Goal: Task Accomplishment & Management: Use online tool/utility

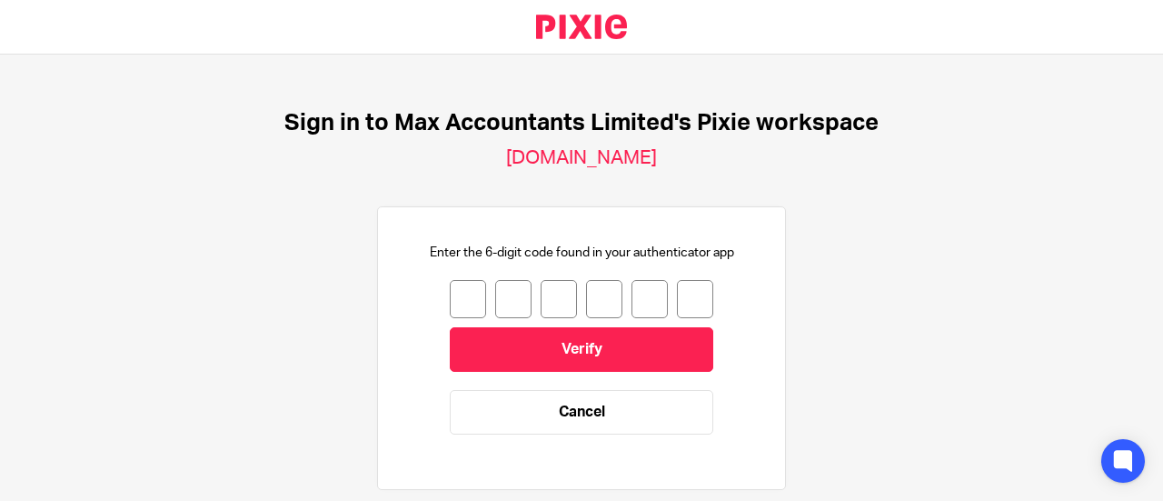
click at [450, 309] on input "number" at bounding box center [468, 299] width 36 height 38
type input "6"
type input "1"
type input "2"
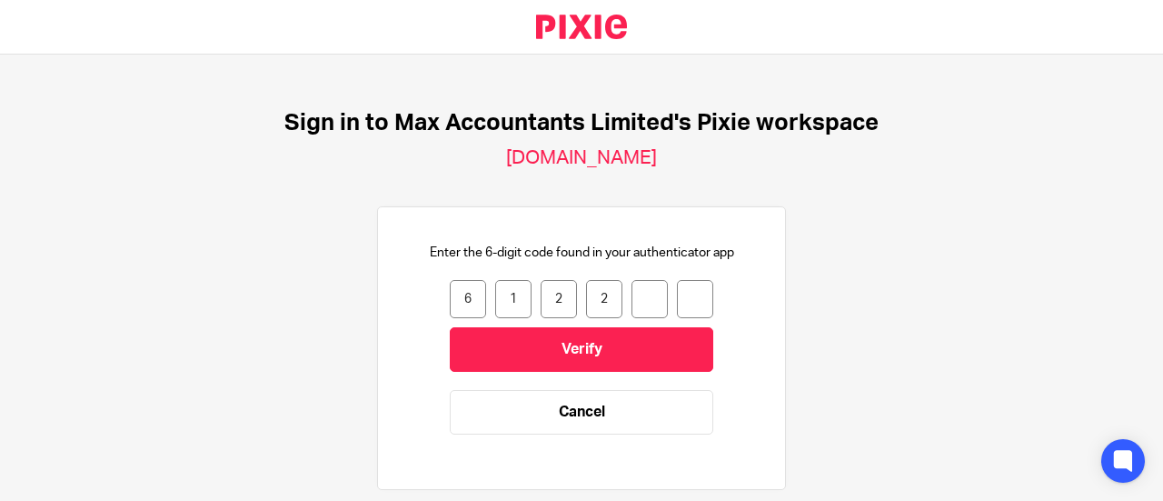
type input "6"
type input "2"
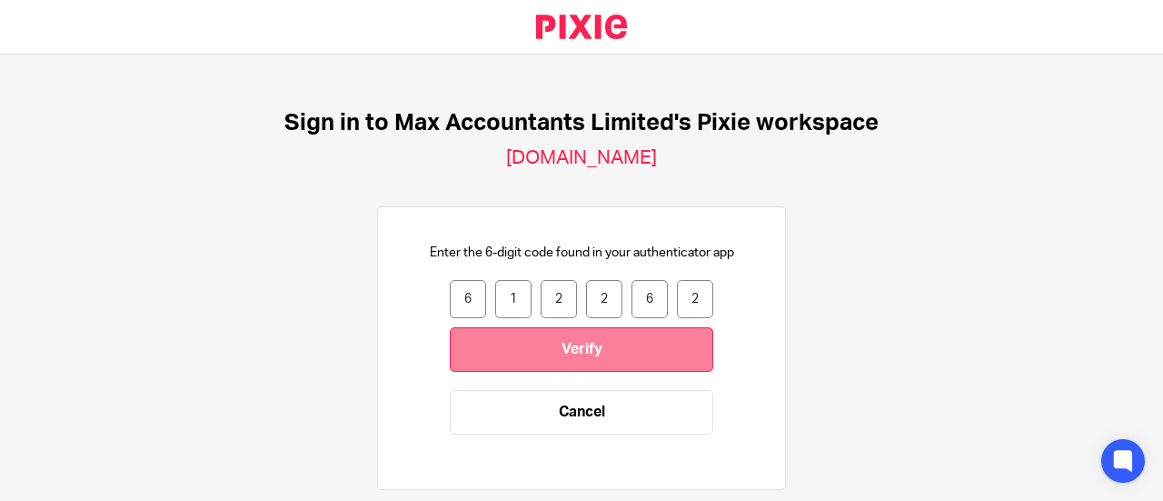
click at [553, 339] on input "Verify" at bounding box center [582, 349] width 264 height 45
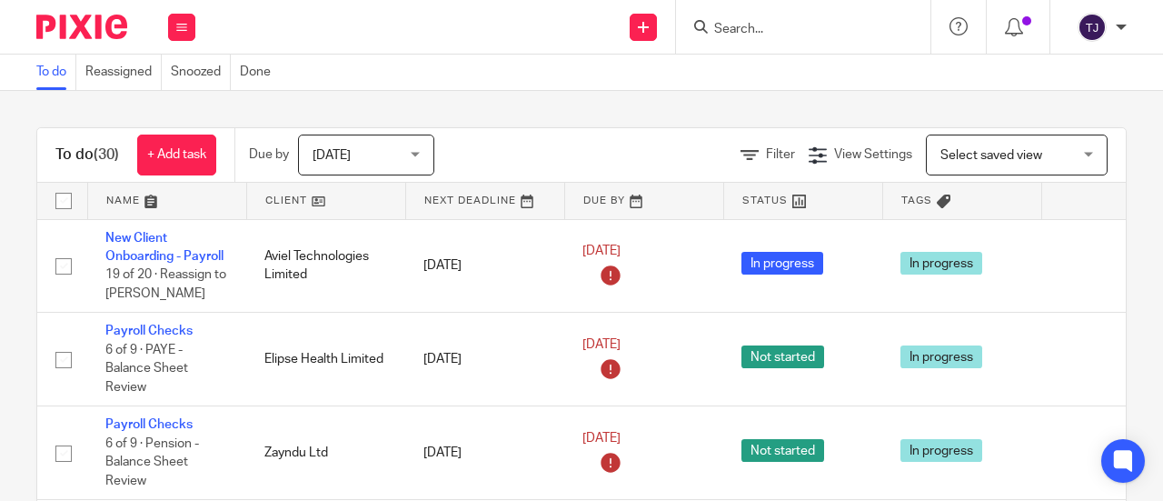
click at [773, 24] on input "Search" at bounding box center [795, 30] width 164 height 16
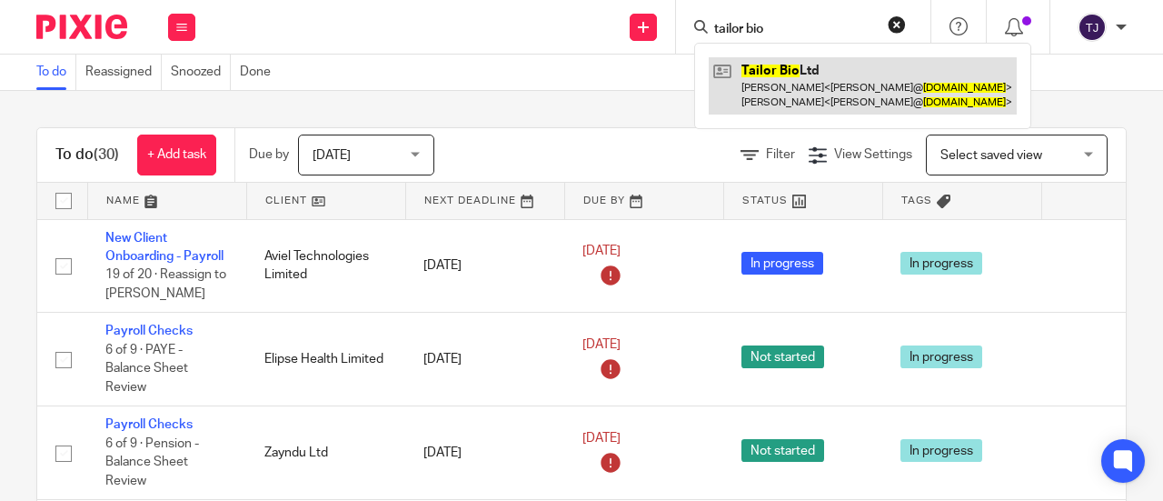
type input "tailor bio"
click at [764, 74] on link at bounding box center [863, 85] width 308 height 56
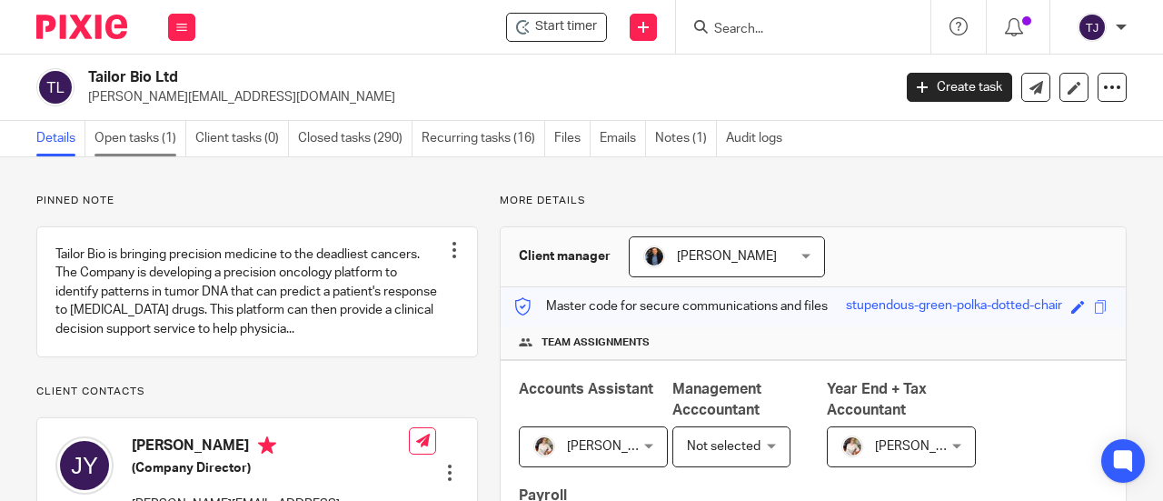
click at [158, 142] on link "Open tasks (1)" at bounding box center [141, 138] width 92 height 35
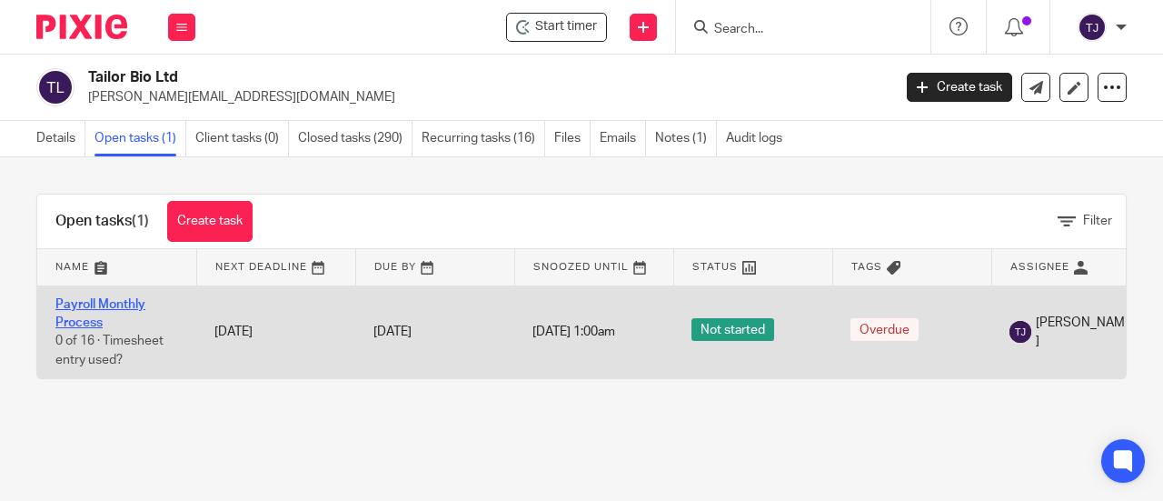
click at [125, 301] on link "Payroll Monthly Process" at bounding box center [100, 313] width 90 height 31
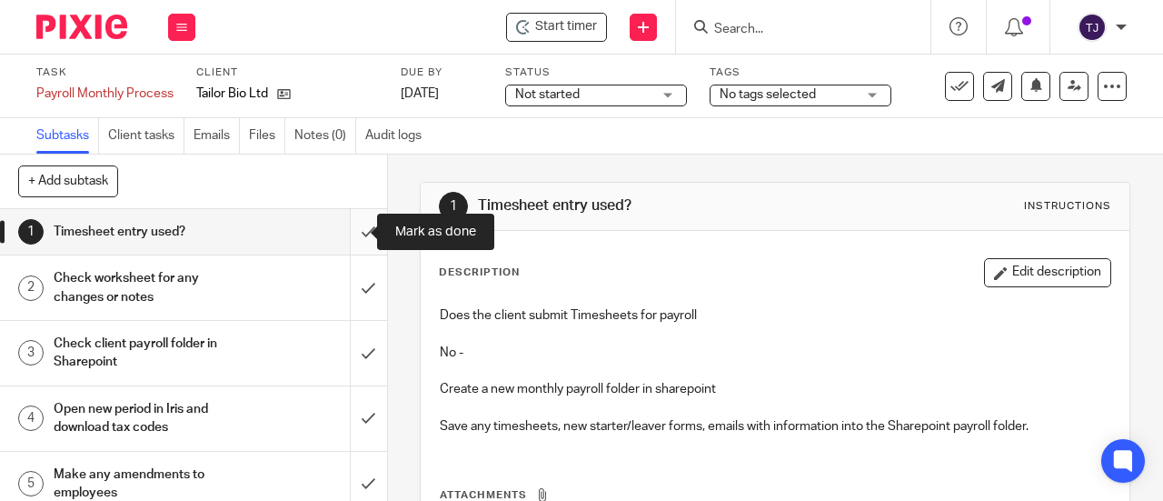
click at [341, 228] on input "submit" at bounding box center [193, 231] width 387 height 45
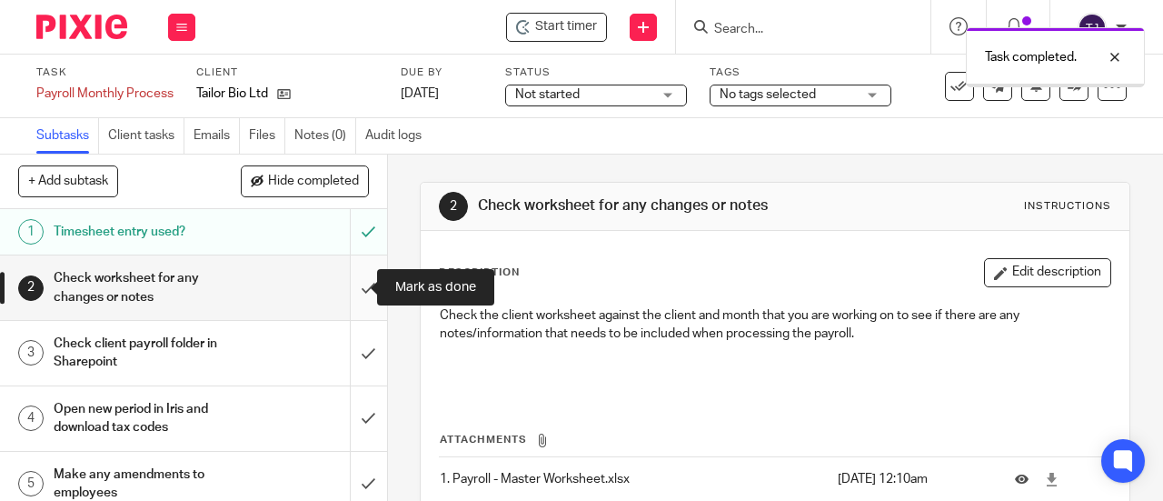
drag, startPoint x: 0, startPoint y: 0, endPoint x: 352, endPoint y: 288, distance: 454.7
click at [352, 288] on input "submit" at bounding box center [193, 287] width 387 height 65
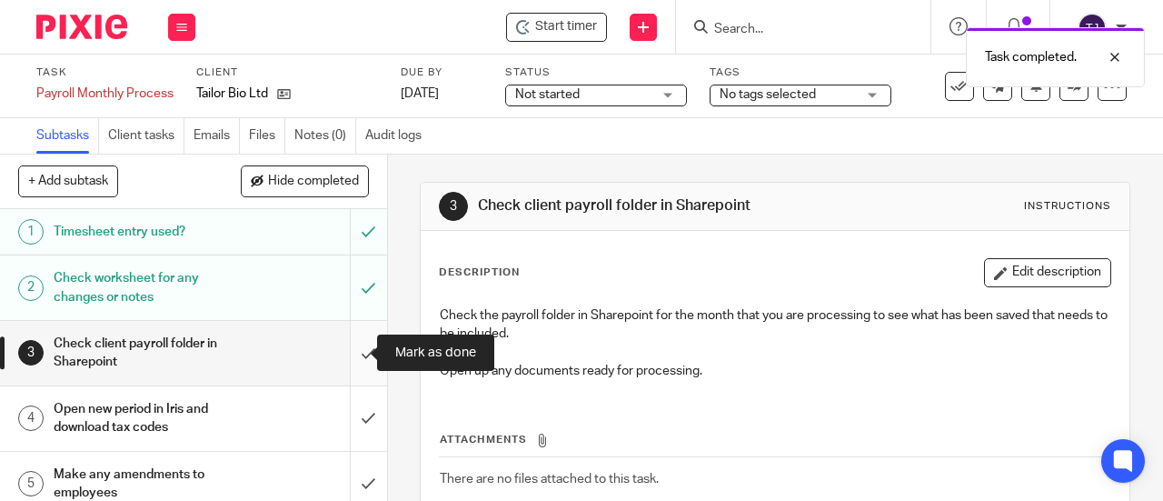
click at [351, 353] on input "submit" at bounding box center [193, 353] width 387 height 65
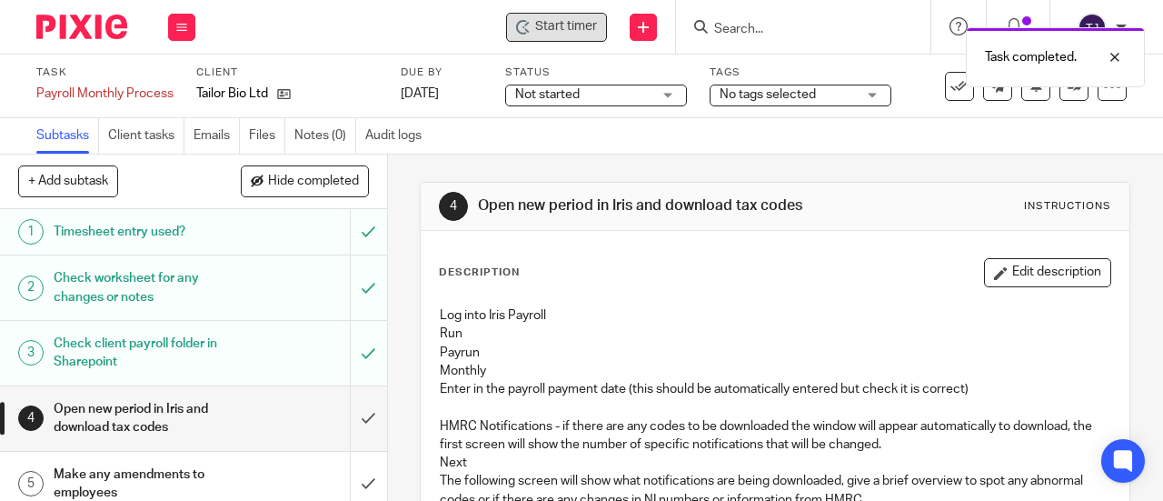
click at [538, 31] on span "Start timer" at bounding box center [566, 26] width 62 height 19
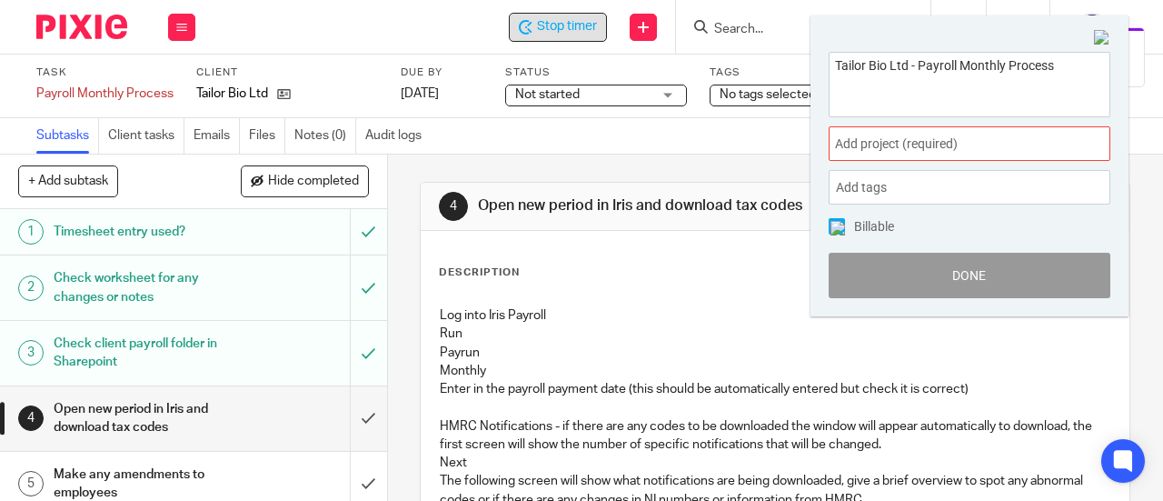
click at [951, 147] on span "Add project (required) :" at bounding box center [949, 144] width 229 height 19
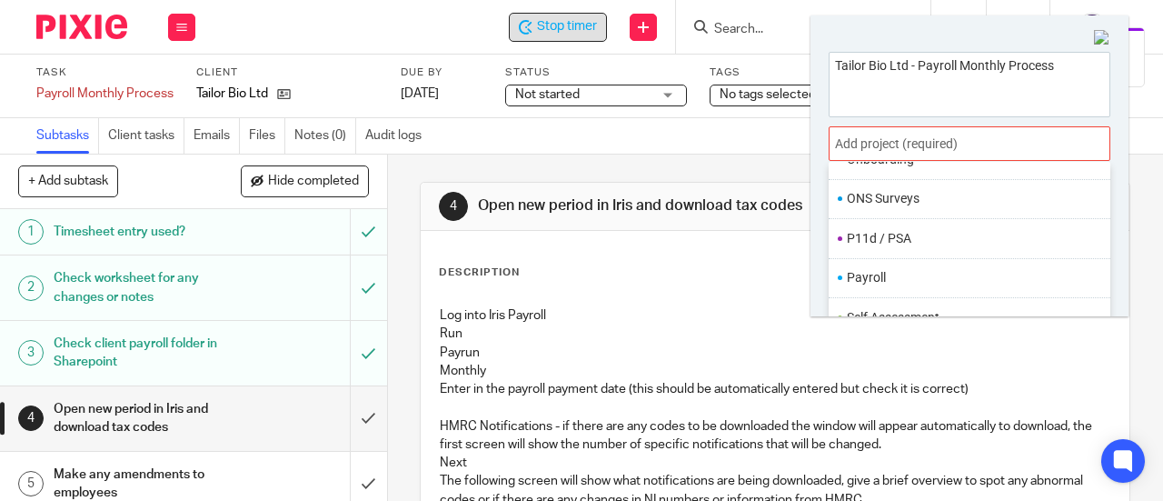
scroll to position [636, 0]
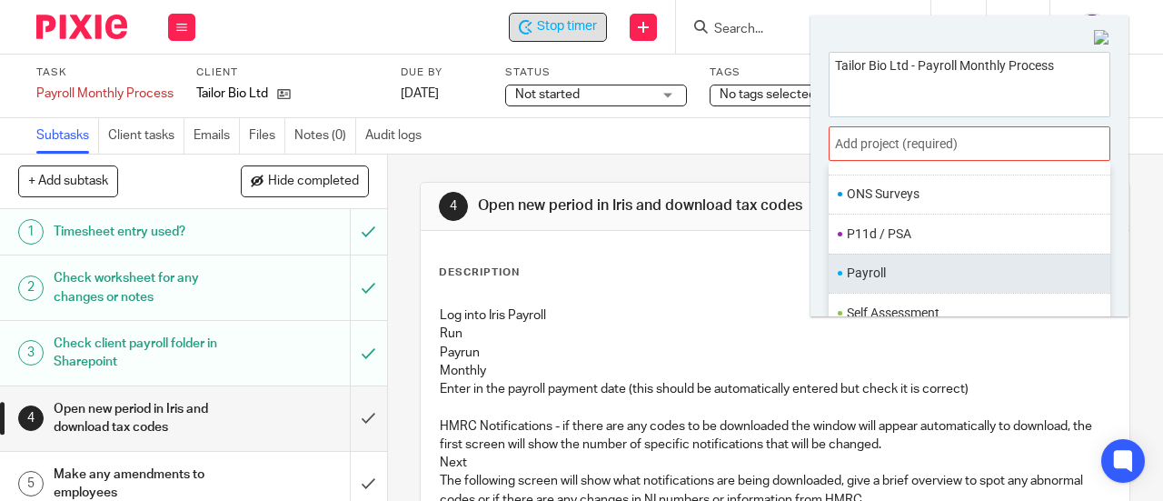
click at [934, 270] on li "Payroll" at bounding box center [965, 273] width 237 height 19
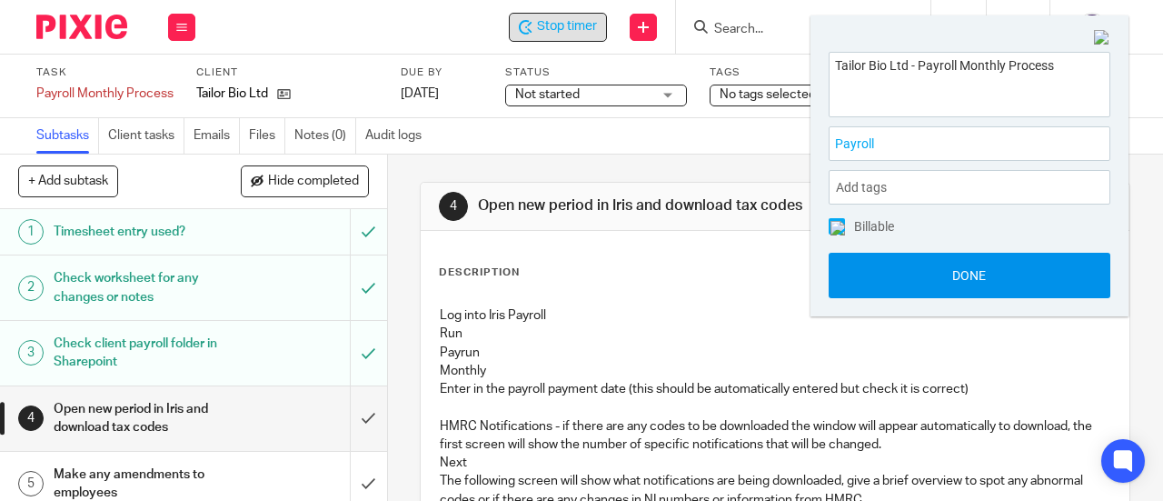
click at [932, 288] on button "Done" at bounding box center [970, 275] width 282 height 45
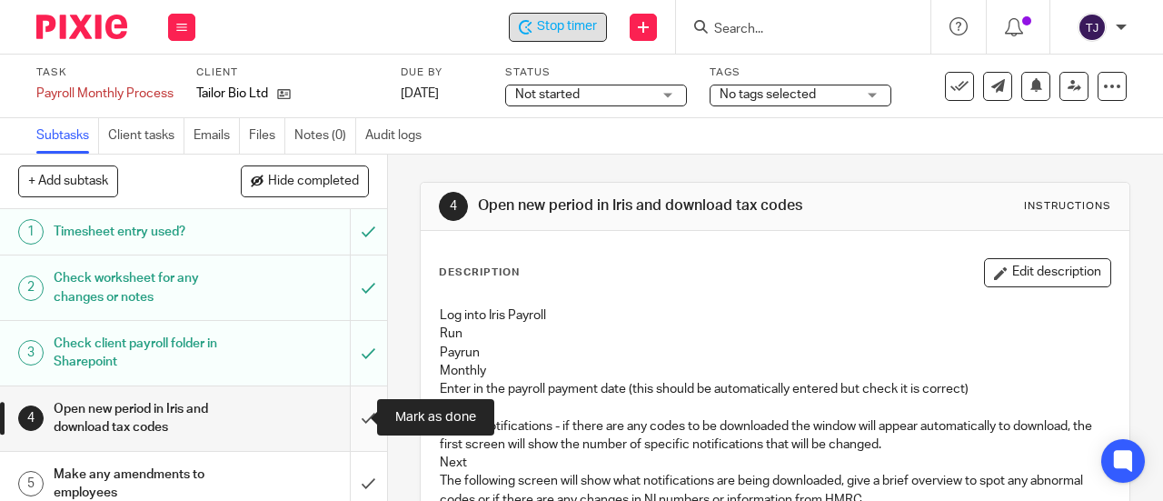
click at [347, 423] on input "submit" at bounding box center [193, 418] width 387 height 65
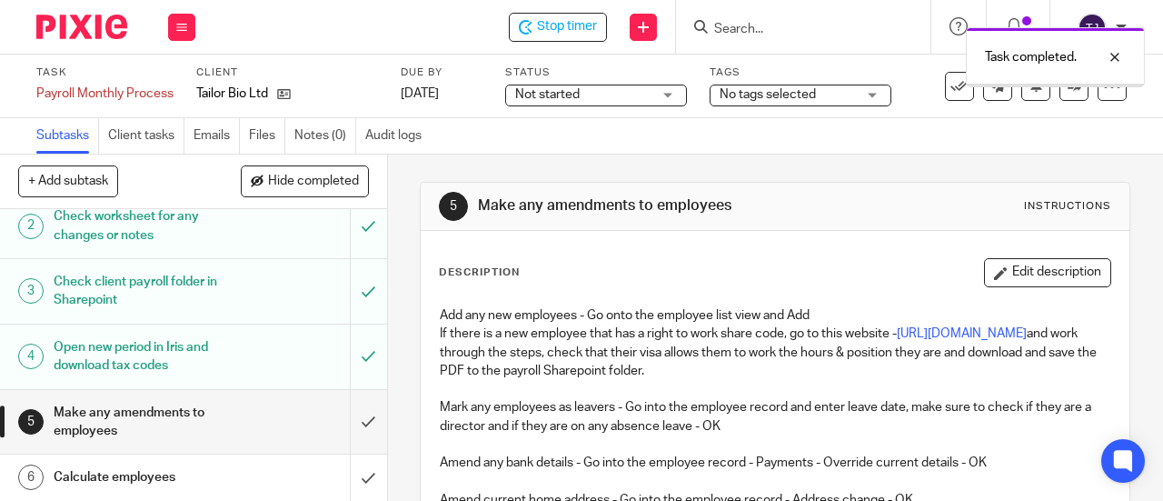
scroll to position [91, 0]
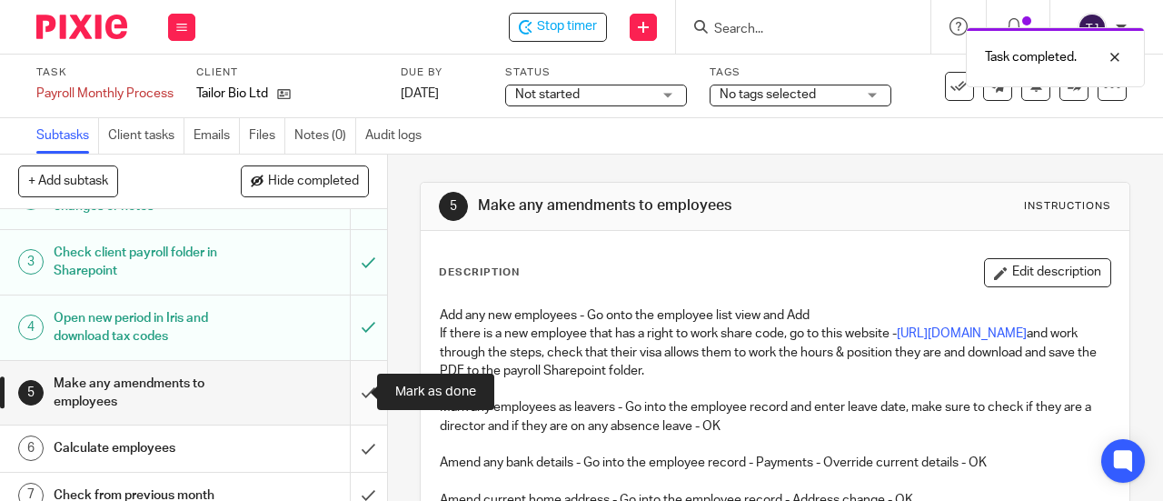
click at [349, 391] on input "submit" at bounding box center [193, 393] width 387 height 65
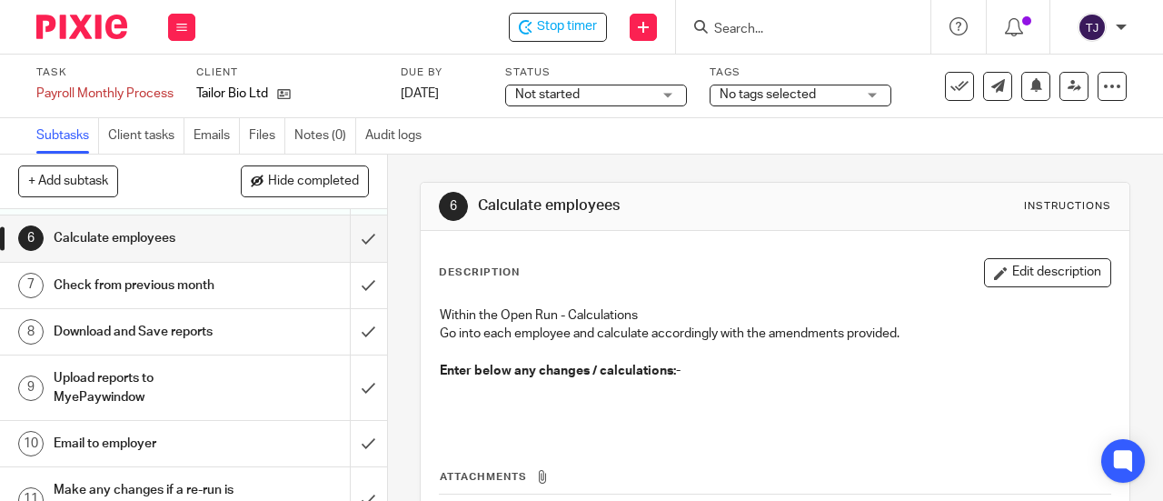
scroll to position [273, 0]
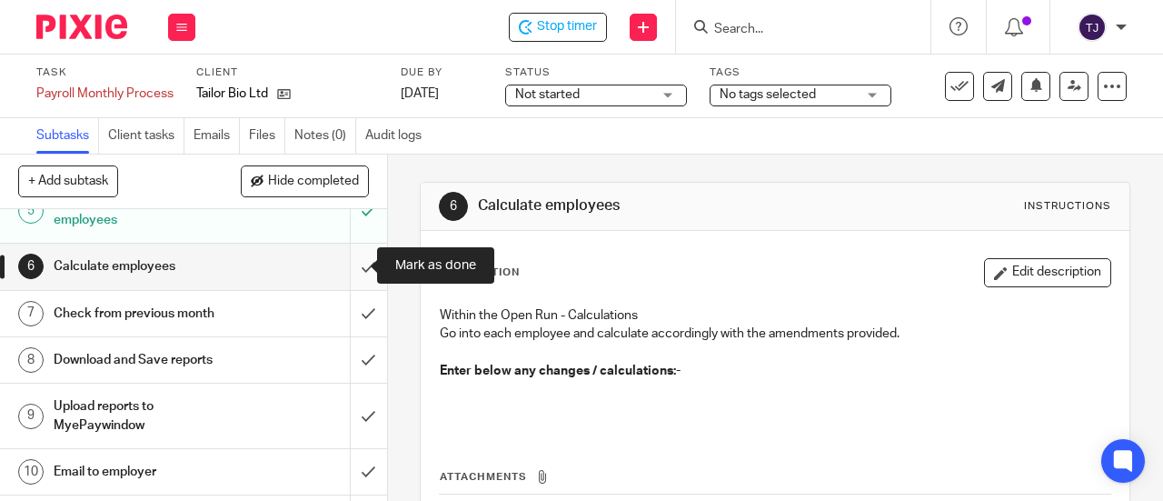
click at [346, 267] on input "submit" at bounding box center [193, 266] width 387 height 45
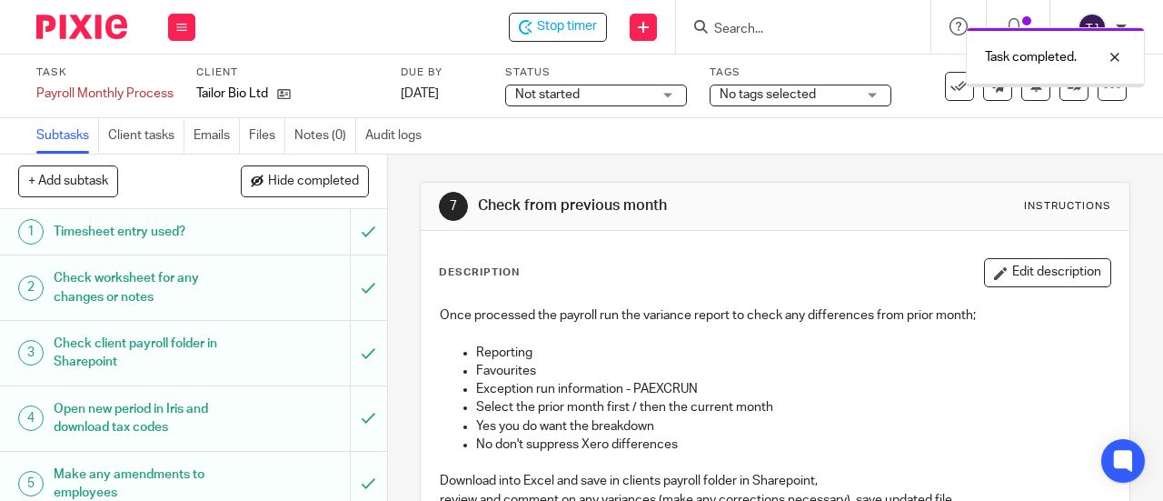
scroll to position [273, 0]
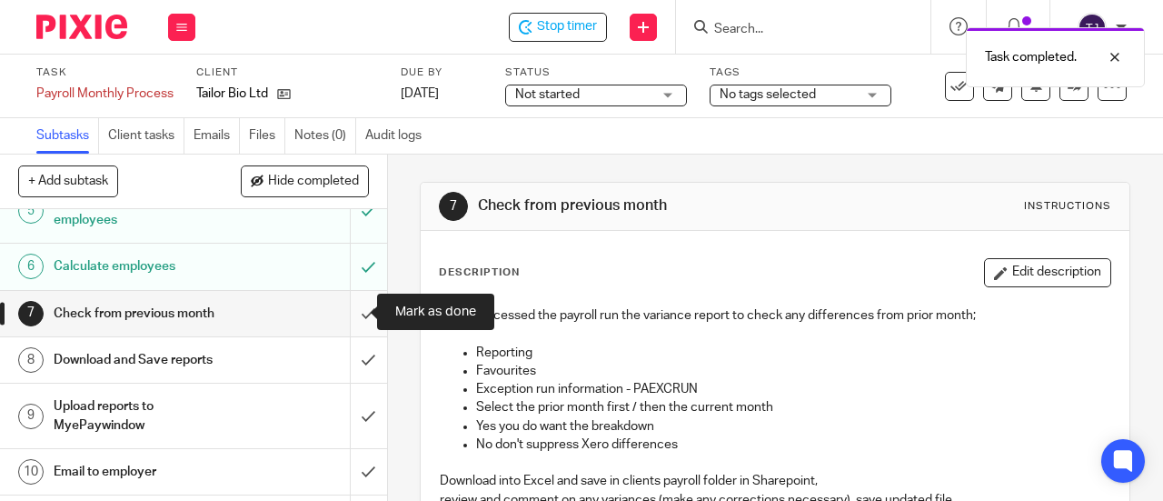
click at [348, 314] on input "submit" at bounding box center [193, 313] width 387 height 45
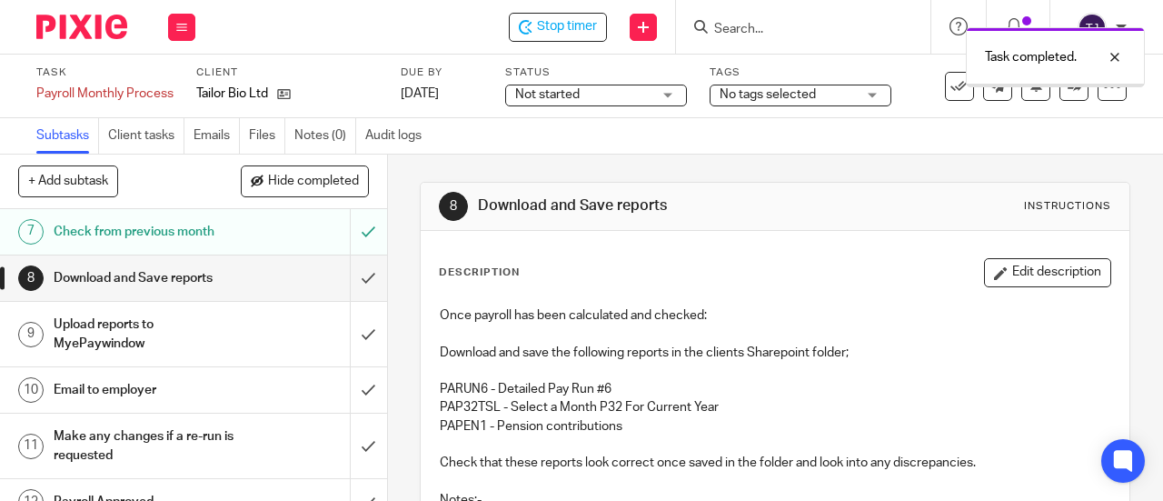
scroll to position [364, 0]
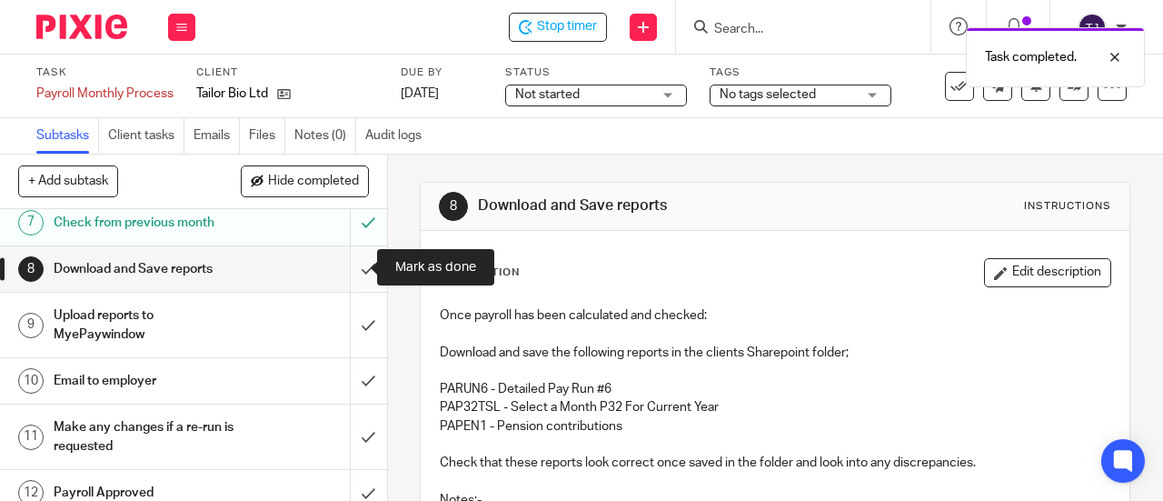
click at [347, 266] on input "submit" at bounding box center [193, 268] width 387 height 45
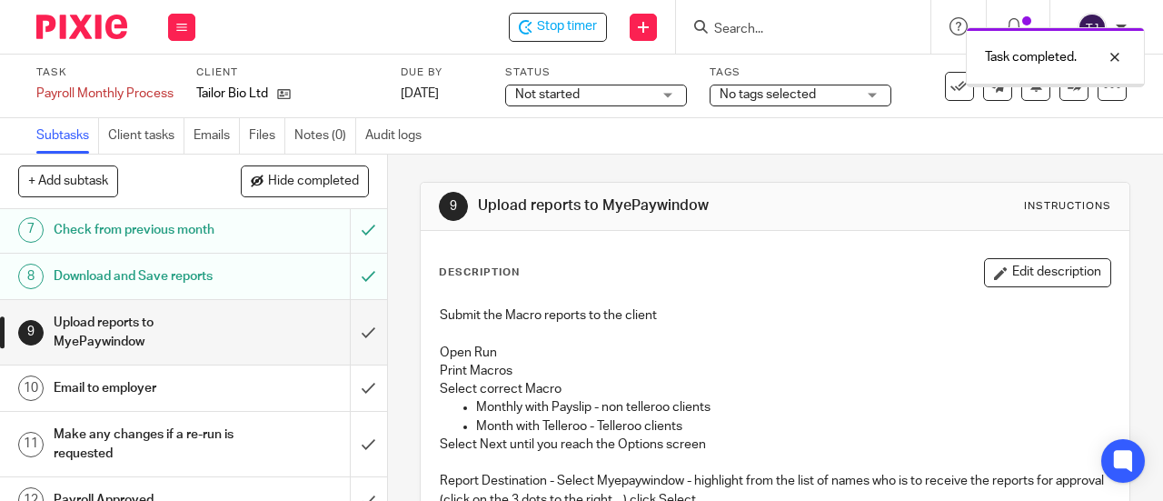
scroll to position [364, 0]
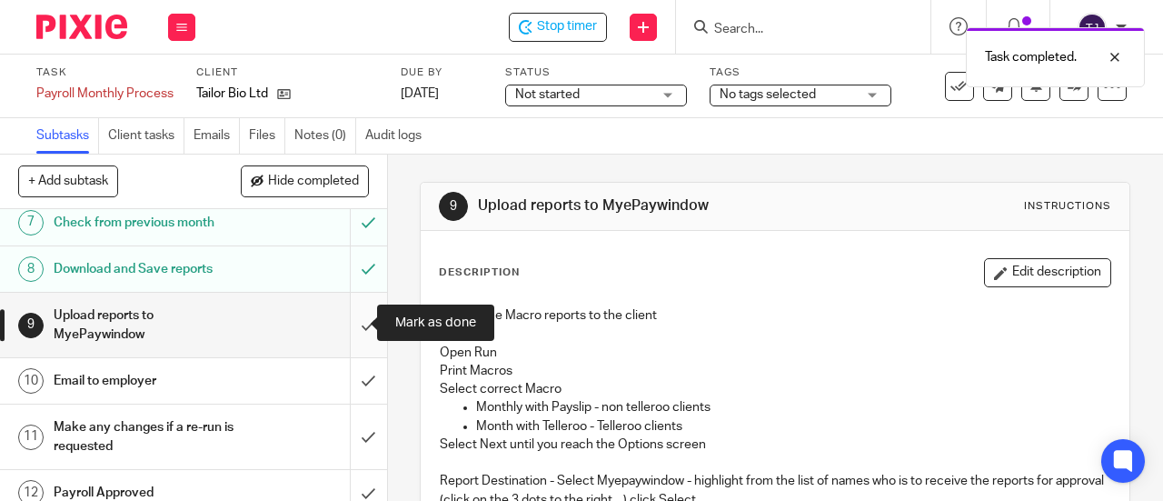
click at [351, 324] on input "submit" at bounding box center [193, 325] width 387 height 65
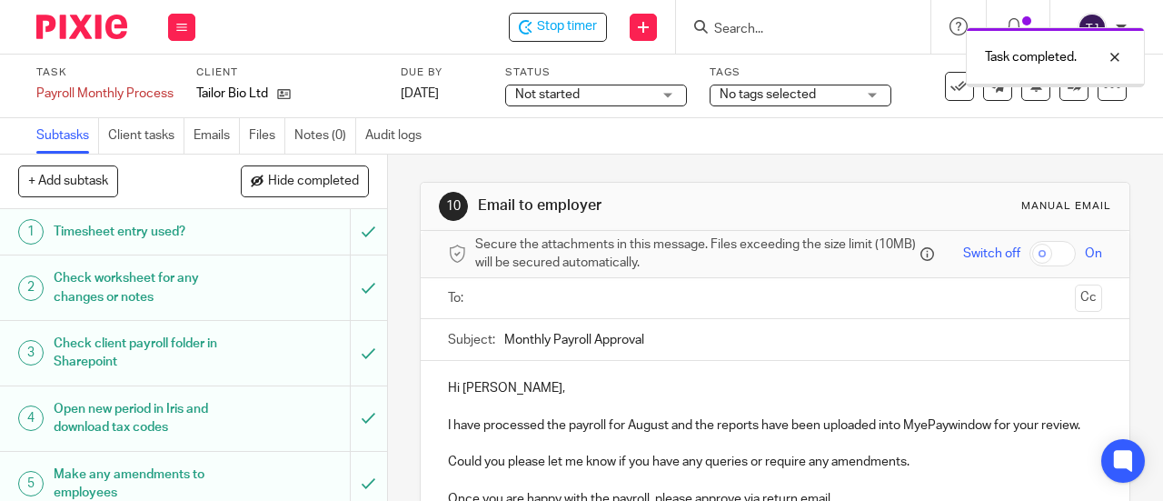
scroll to position [364, 0]
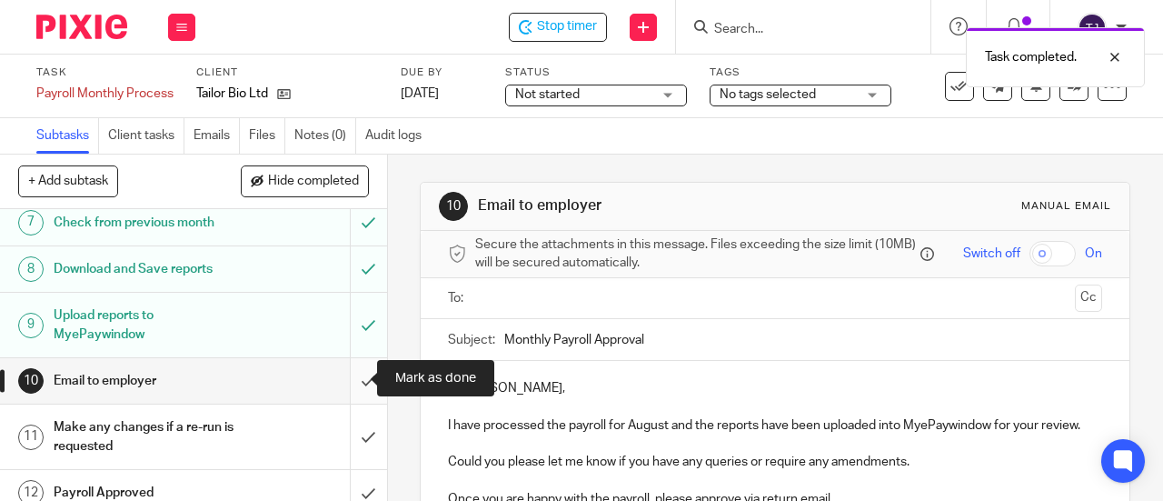
click at [347, 379] on input "submit" at bounding box center [193, 380] width 387 height 45
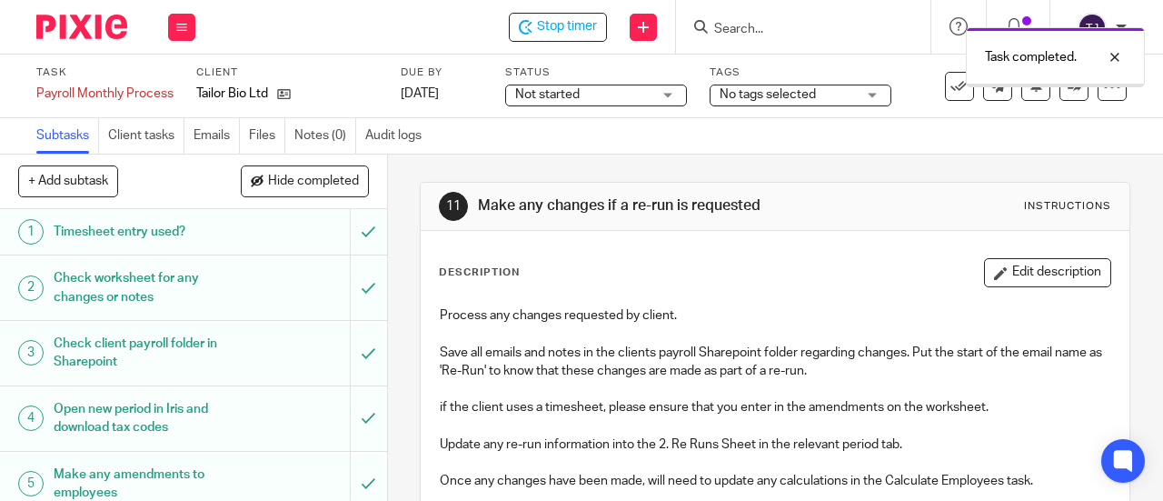
click at [553, 93] on span "Not started" at bounding box center [547, 94] width 65 height 13
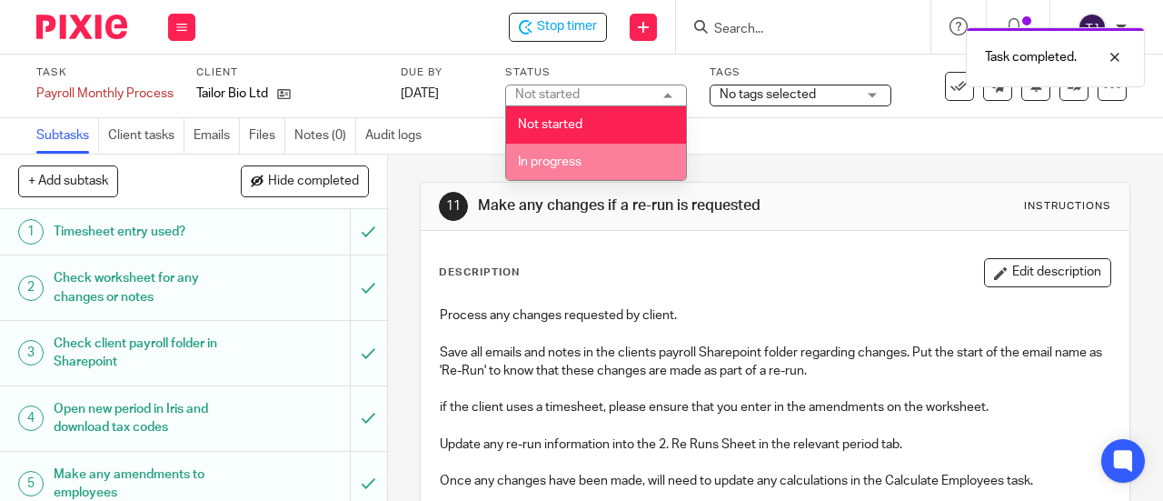
click at [566, 161] on span "In progress" at bounding box center [550, 161] width 64 height 13
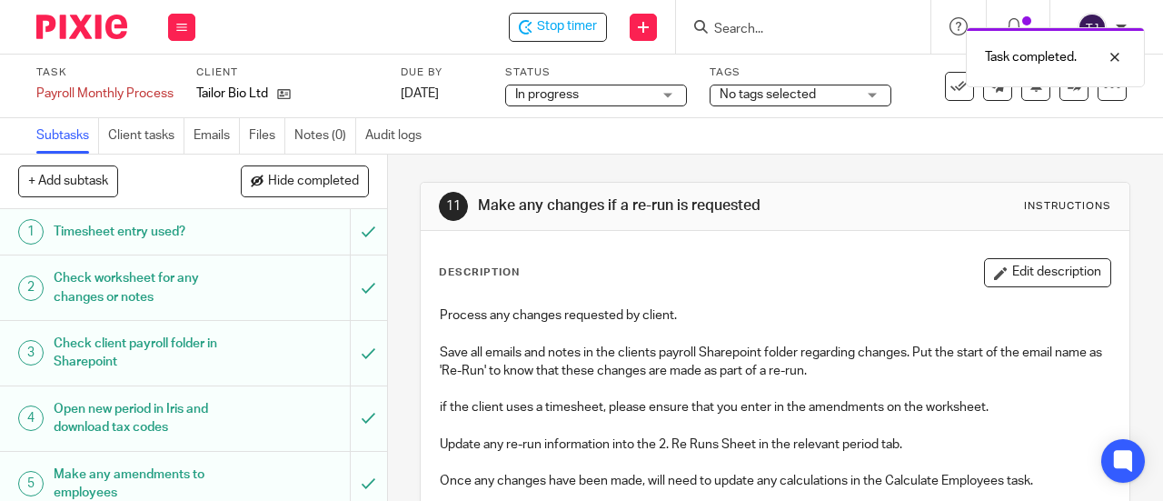
click at [583, 141] on div "Subtasks Client tasks Emails Files Notes (0) Audit logs" at bounding box center [581, 136] width 1163 height 36
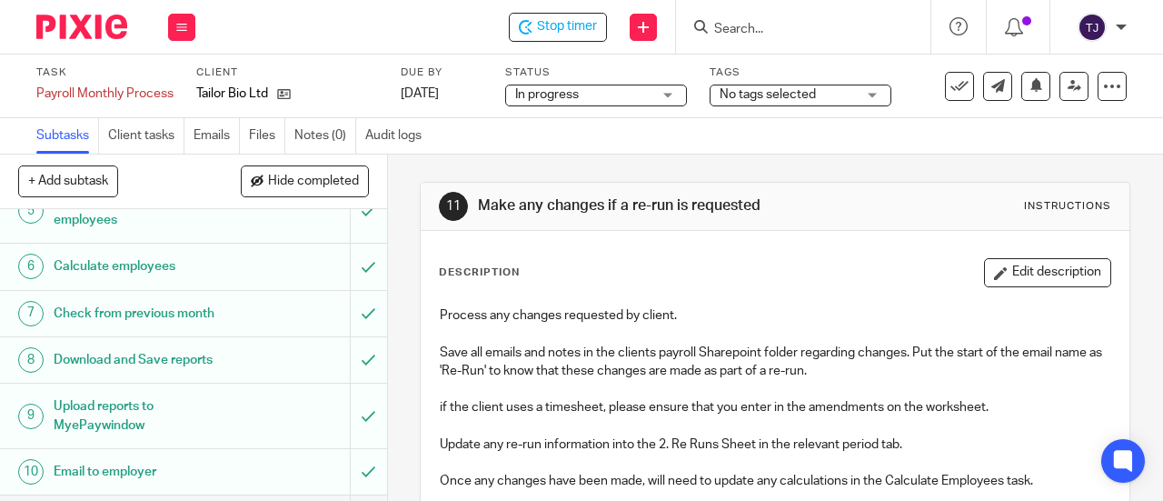
scroll to position [364, 0]
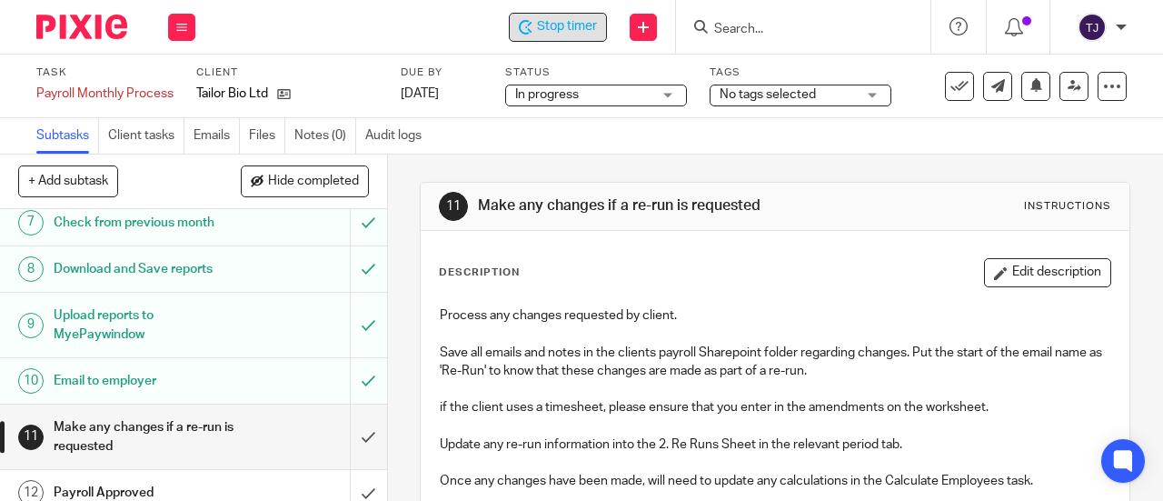
click at [562, 29] on span "Stop timer" at bounding box center [567, 26] width 60 height 19
click at [1065, 403] on p "if the client uses a timesheet, please ensure that you enter in the amendments …" at bounding box center [775, 407] width 671 height 18
click at [1061, 404] on p "if the client uses a timesheet, please ensure that you enter in the amendments …" at bounding box center [775, 407] width 671 height 18
